Goal: Unclear

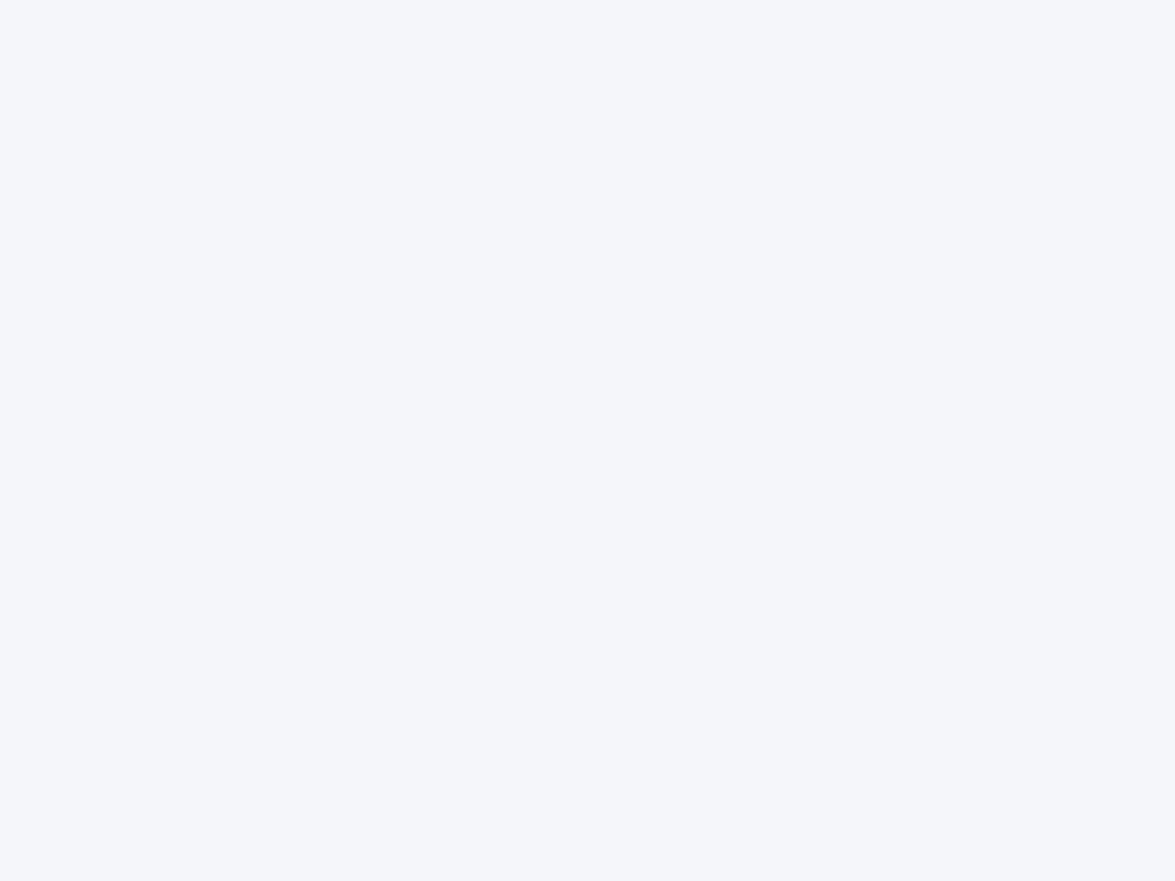
click at [588, 441] on div at bounding box center [587, 440] width 1175 height 881
